Goal: Task Accomplishment & Management: Manage account settings

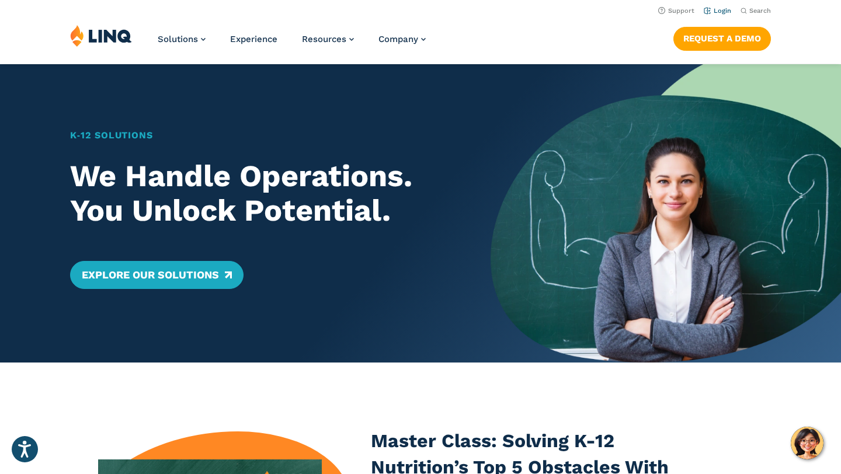
click at [723, 11] on link "Login" at bounding box center [717, 11] width 27 height 8
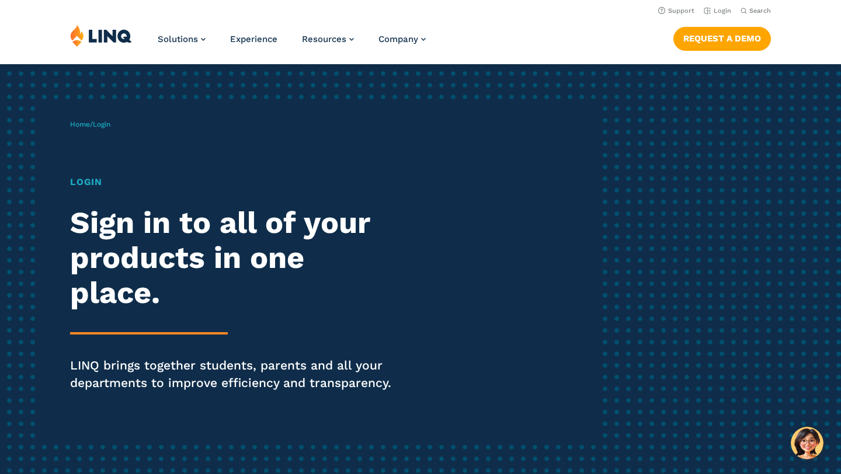
click at [425, 155] on div "Home / Login Login Sign in to all of your products in one place. LINQ brings to…" at bounding box center [333, 272] width 526 height 334
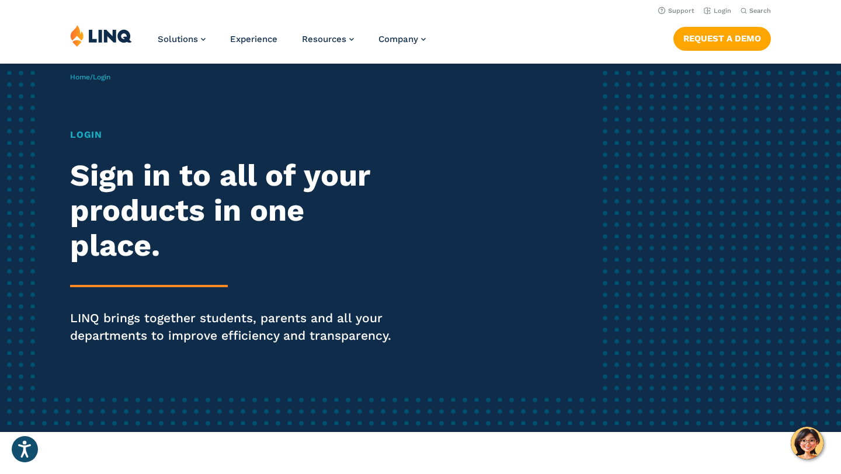
scroll to position [47, 0]
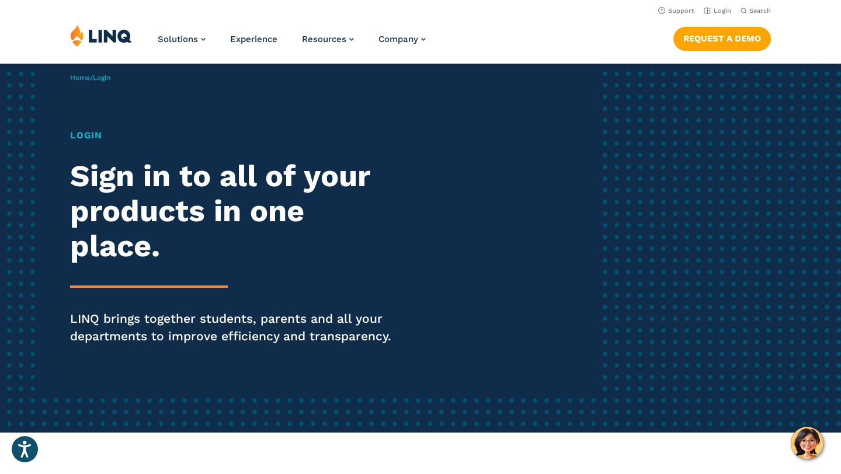
click at [85, 139] on h1 "Login" at bounding box center [232, 136] width 324 height 14
click at [106, 75] on span "Login" at bounding box center [102, 78] width 18 height 8
click at [70, 81] on div "Home / Login Login Sign in to all of your products in one place. LINQ brings to…" at bounding box center [333, 225] width 526 height 334
click at [719, 10] on link "Login" at bounding box center [717, 11] width 27 height 8
